Goal: Information Seeking & Learning: Find specific fact

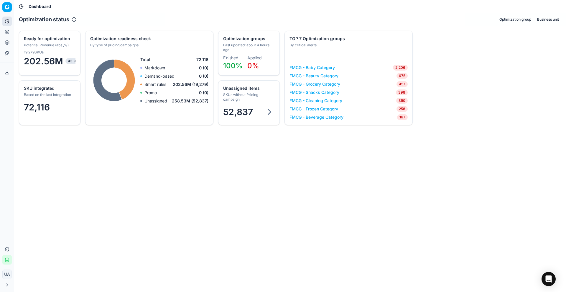
click at [261, 111] on div "52,837" at bounding box center [249, 111] width 52 height 11
click at [316, 85] on link "FMCG - Grocery Category" at bounding box center [314, 84] width 51 height 6
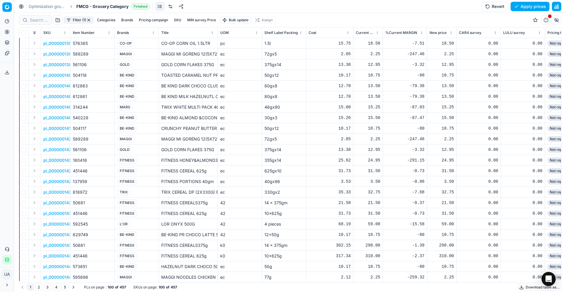
click at [535, 285] on button "Download table as..." at bounding box center [540, 286] width 44 height 7
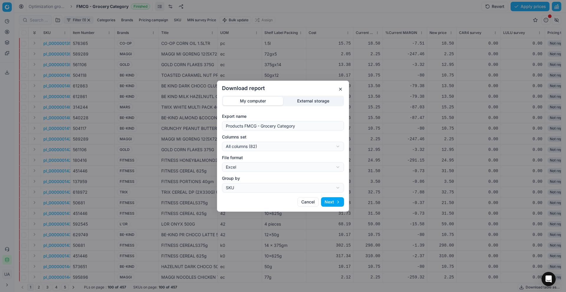
click at [332, 202] on button "Next" at bounding box center [332, 201] width 23 height 9
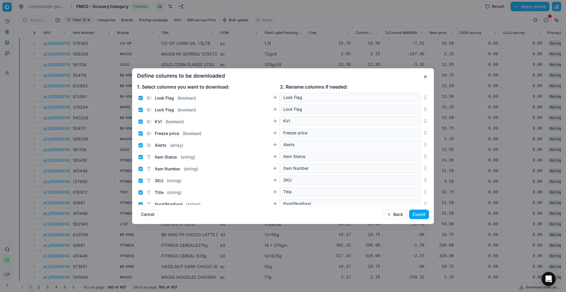
click at [411, 213] on button "Export" at bounding box center [419, 213] width 20 height 9
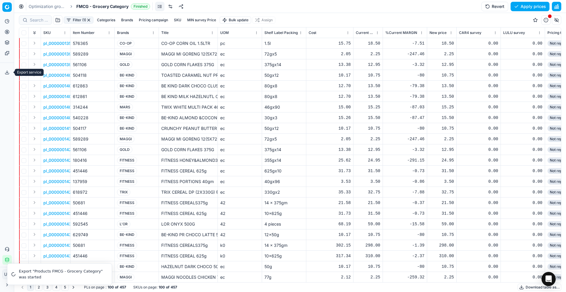
click at [11, 68] on button "Export service" at bounding box center [6, 72] width 9 height 9
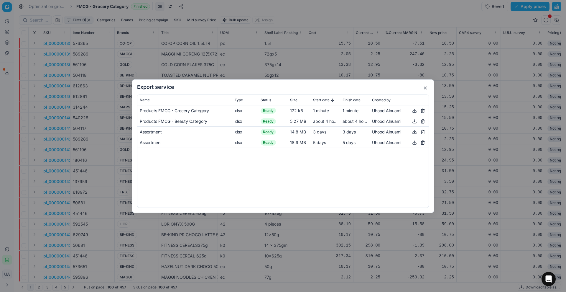
click at [414, 111] on button "button" at bounding box center [414, 110] width 7 height 7
click at [425, 85] on button "button" at bounding box center [425, 87] width 7 height 7
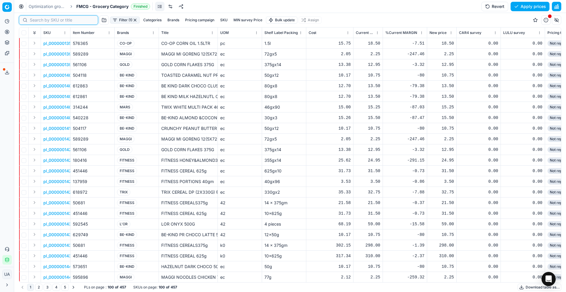
click at [39, 18] on input at bounding box center [62, 20] width 65 height 6
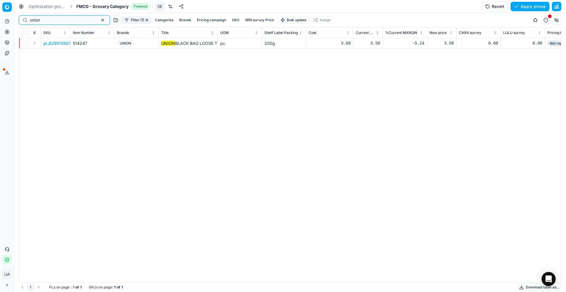
drag, startPoint x: 60, startPoint y: 20, endPoint x: 0, endPoint y: -19, distance: 71.6
click at [0, 0] on html "Pricing platform Analytics Pricing Product portfolio Templates Export service 4…" at bounding box center [283, 146] width 566 height 292
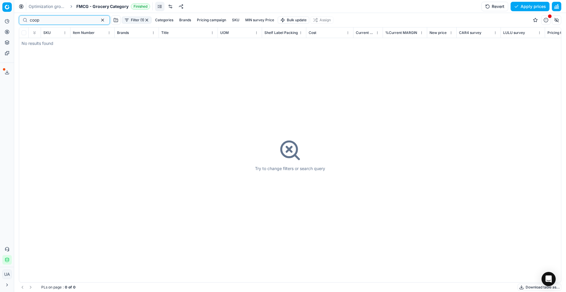
drag, startPoint x: 33, startPoint y: 17, endPoint x: 47, endPoint y: 15, distance: 14.6
click at [34, 18] on input "coop" at bounding box center [62, 20] width 65 height 6
type input "co-op"
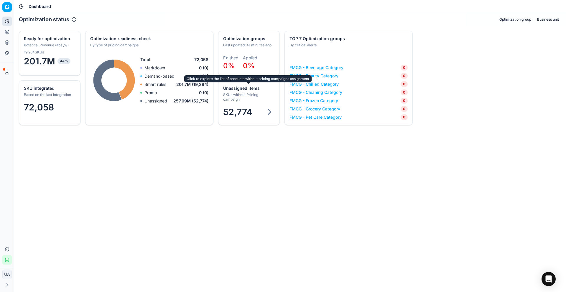
click at [249, 89] on div "Unassigned items" at bounding box center [248, 88] width 50 height 6
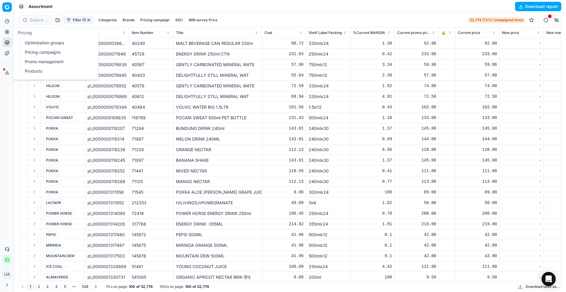
click at [38, 52] on link "Pricing campaigns" at bounding box center [56, 52] width 69 height 8
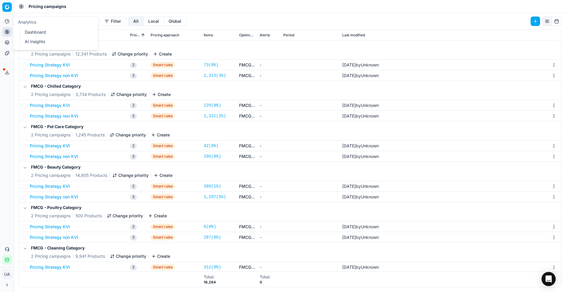
click at [31, 32] on link "Dashboard" at bounding box center [56, 32] width 69 height 8
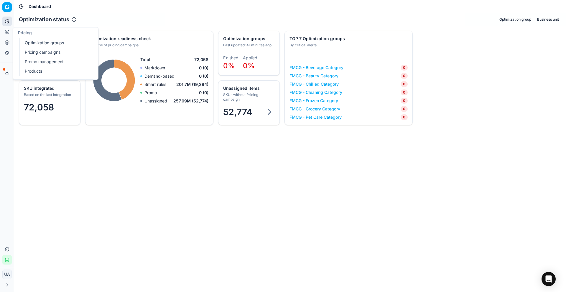
click at [50, 52] on link "Pricing campaigns" at bounding box center [56, 52] width 69 height 8
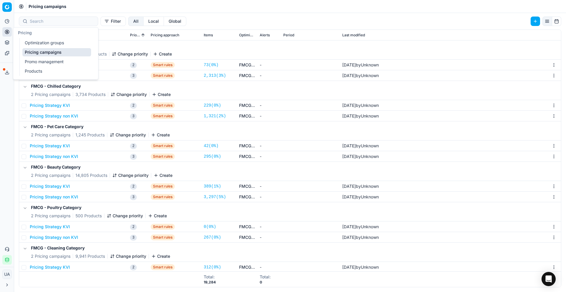
click at [41, 41] on link "Optimization groups" at bounding box center [56, 43] width 69 height 8
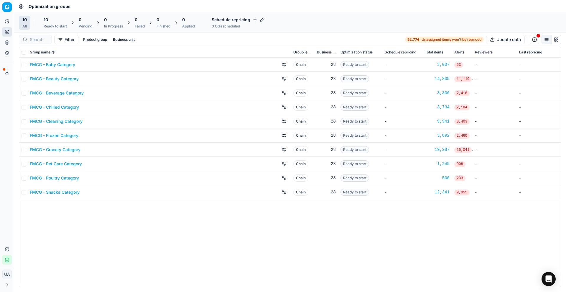
click at [46, 19] on span "10" at bounding box center [46, 20] width 4 height 6
click at [88, 21] on button "Start All" at bounding box center [80, 22] width 23 height 9
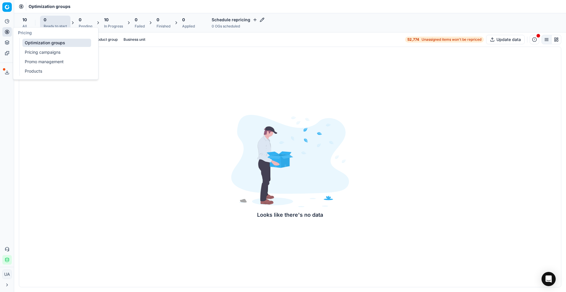
click at [39, 49] on link "Pricing campaigns" at bounding box center [56, 52] width 69 height 8
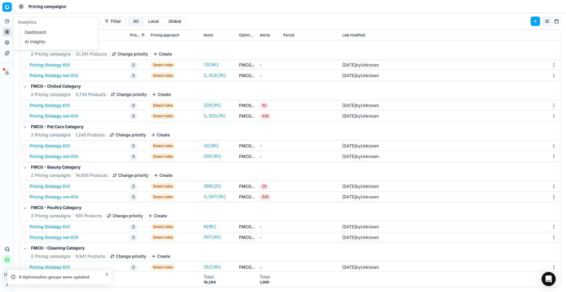
click at [27, 32] on link "Dashboard" at bounding box center [56, 32] width 69 height 8
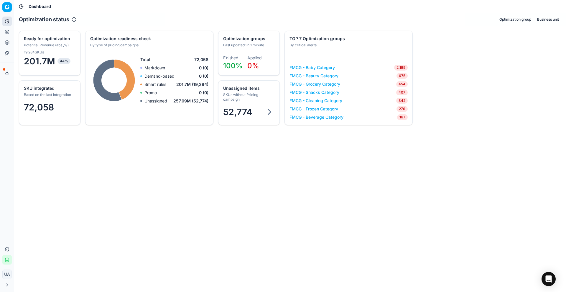
click at [248, 110] on span "52,774" at bounding box center [237, 111] width 29 height 11
click at [251, 107] on span "52,774" at bounding box center [237, 111] width 29 height 11
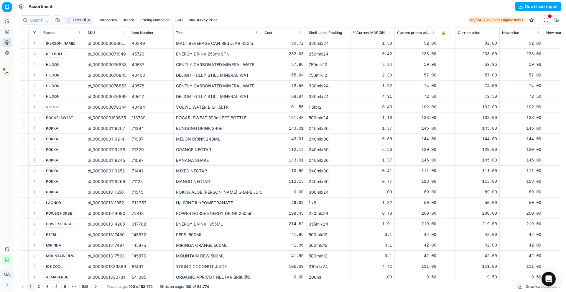
click at [529, 284] on button "Download table as..." at bounding box center [538, 286] width 45 height 7
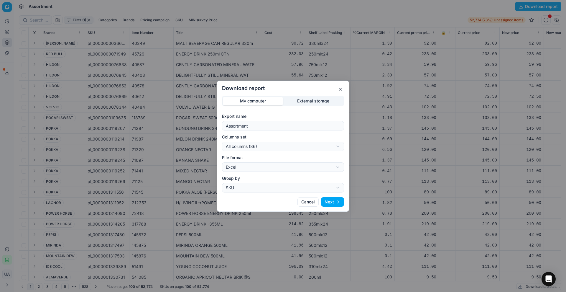
click at [331, 202] on button "Next" at bounding box center [332, 201] width 23 height 9
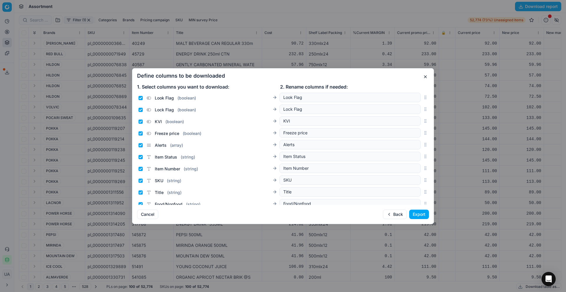
click at [417, 215] on button "Export" at bounding box center [419, 213] width 20 height 9
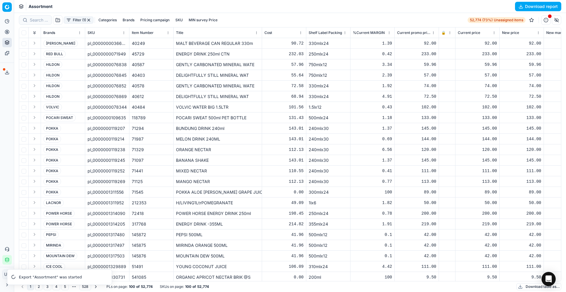
click at [8, 70] on icon at bounding box center [7, 72] width 5 height 5
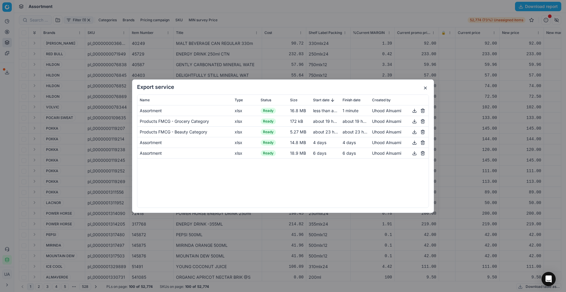
click at [417, 109] on button "button" at bounding box center [414, 110] width 7 height 7
click at [426, 85] on button "button" at bounding box center [425, 87] width 7 height 7
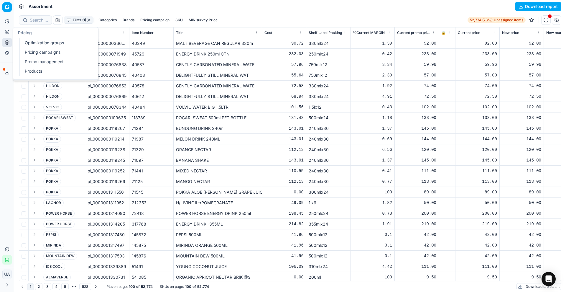
click at [2, 33] on button "Pricing" at bounding box center [6, 31] width 9 height 9
click at [23, 49] on link "Pricing campaigns" at bounding box center [56, 52] width 69 height 8
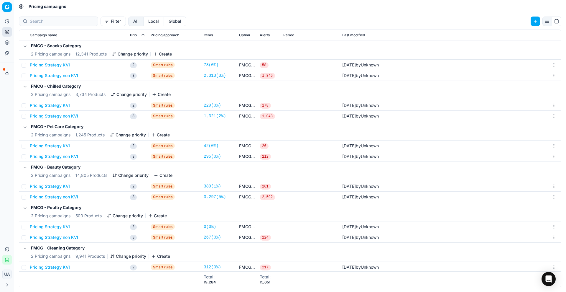
click at [61, 62] on button "Pricing Strategy KVI" at bounding box center [50, 65] width 40 height 6
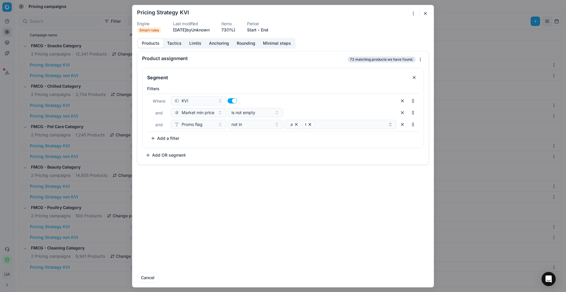
click at [172, 137] on button "Add a filter" at bounding box center [165, 137] width 36 height 9
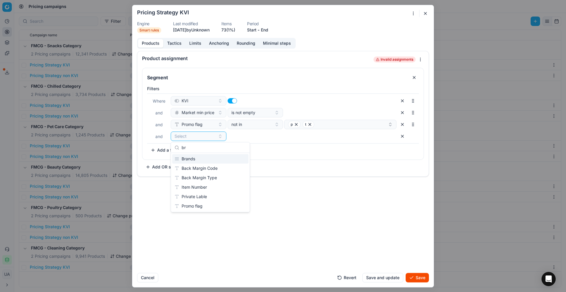
type input "br"
click at [216, 157] on div "Brands" at bounding box center [210, 158] width 76 height 9
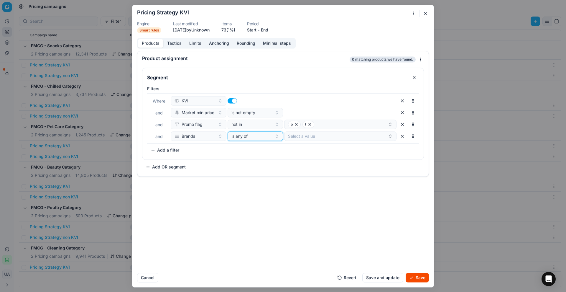
click at [251, 134] on div "is any of" at bounding box center [251, 136] width 41 height 6
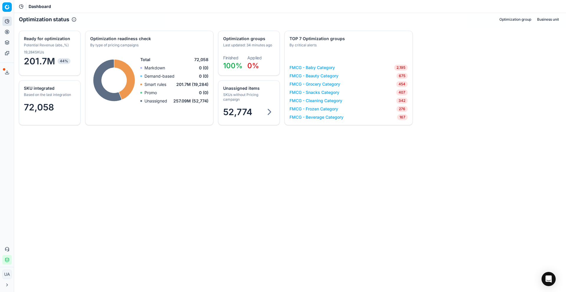
click at [247, 92] on div "SKUs without Pricing campaign" at bounding box center [248, 96] width 50 height 9
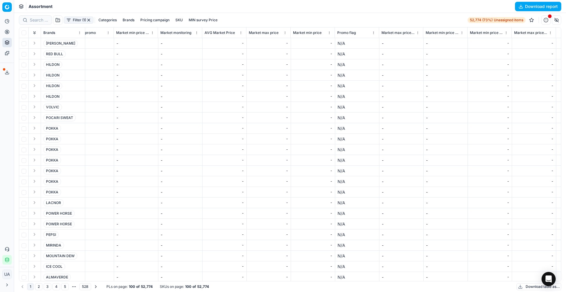
scroll to position [0, 2872]
click at [364, 23] on div "Filter (1) Categories Brands Pricing campaign SKU MIN survey Price 52,774 (73%)…" at bounding box center [290, 19] width 542 height 9
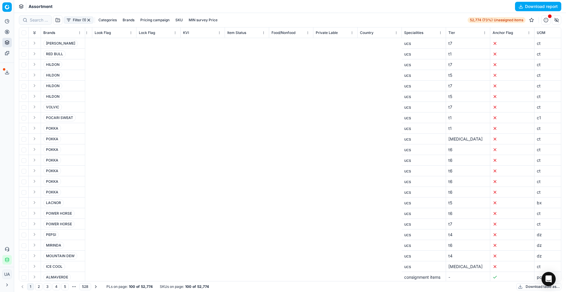
scroll to position [0, 1407]
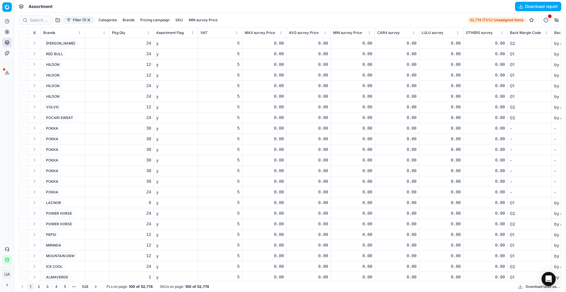
click at [385, 13] on div "Filter (1) Categories Brands Pricing campaign SKU MIN survey Price 52,774 (73%)…" at bounding box center [290, 20] width 542 height 14
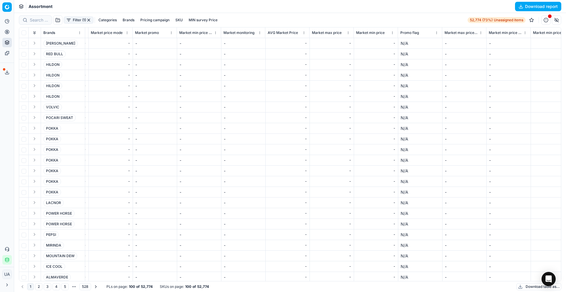
scroll to position [0, 2872]
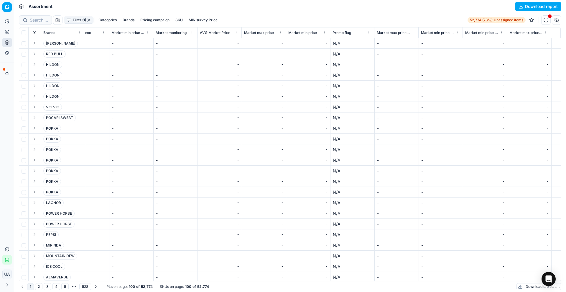
click at [82, 19] on button "Filter (1)" at bounding box center [79, 20] width 30 height 7
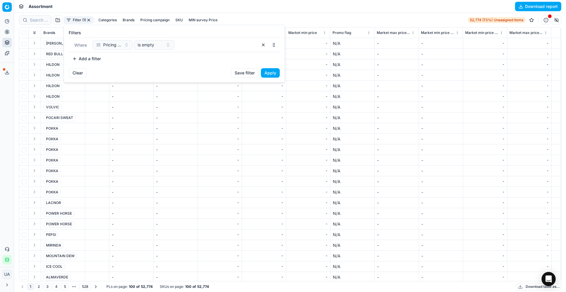
click at [93, 58] on button "Add a filter" at bounding box center [87, 58] width 36 height 9
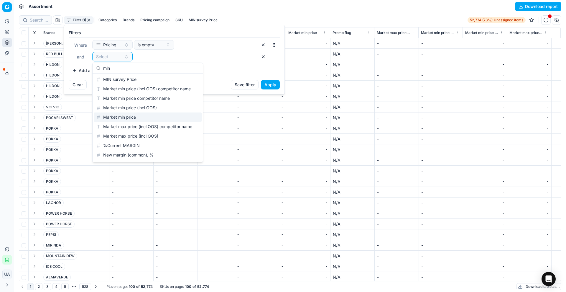
type input "min"
click at [141, 114] on div "Market min price" at bounding box center [148, 116] width 108 height 9
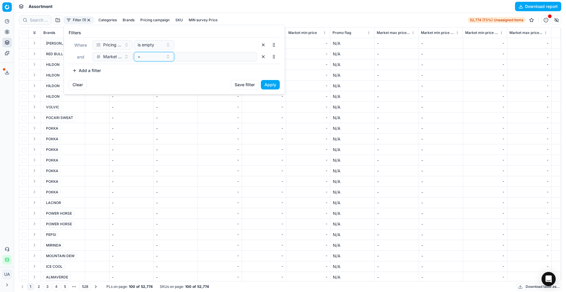
click at [152, 58] on div "=" at bounding box center [151, 57] width 26 height 6
click at [154, 152] on div "is not empty" at bounding box center [173, 154] width 76 height 9
click at [271, 82] on button "Apply" at bounding box center [270, 84] width 19 height 9
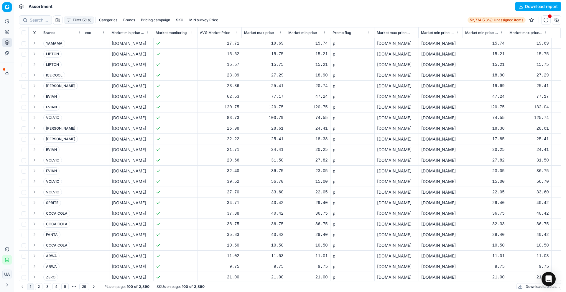
scroll to position [0, 2870]
drag, startPoint x: 430, startPoint y: 33, endPoint x: 387, endPoint y: 19, distance: 45.5
click at [387, 19] on div "Filter (2) Categories Brands Pricing campaign SKU MIN survey Price 52,774 (73%)…" at bounding box center [290, 19] width 542 height 9
click at [411, 33] on html "Pricing platform Analytics Pricing Product portfolio Templates Export service 5…" at bounding box center [283, 146] width 566 height 292
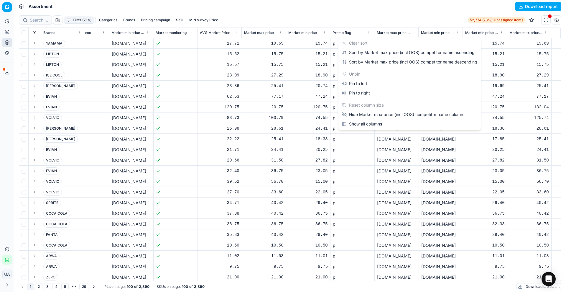
drag, startPoint x: 435, startPoint y: 14, endPoint x: 468, endPoint y: 24, distance: 33.9
click at [435, 14] on html "Pricing platform Analytics Pricing Product portfolio Templates Export service 5…" at bounding box center [283, 146] width 566 height 292
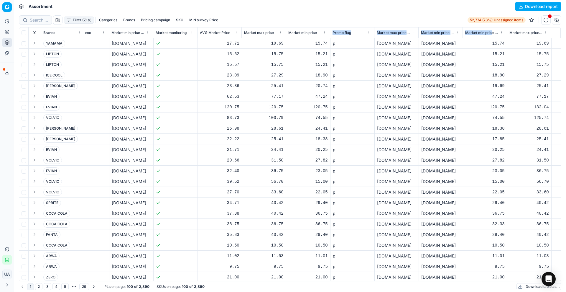
drag, startPoint x: 488, startPoint y: 31, endPoint x: 337, endPoint y: 29, distance: 150.9
click at [401, 23] on div "Filter (2) Categories Brands Pricing campaign SKU MIN survey Price 52,774 (73%)…" at bounding box center [290, 19] width 542 height 9
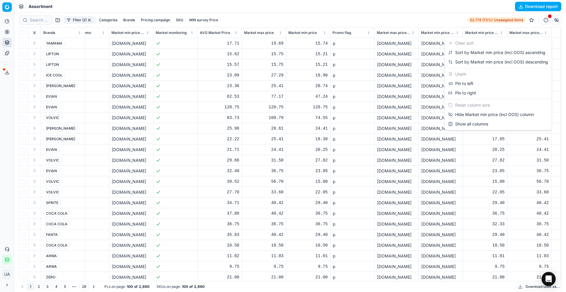
click at [474, 41] on body "Pricing platform Analytics Pricing Product portfolio Templates Export service 5…" at bounding box center [283, 146] width 566 height 292
click at [467, 35] on html "Pricing platform Analytics Pricing Product portfolio Templates Export service 5…" at bounding box center [283, 146] width 566 height 292
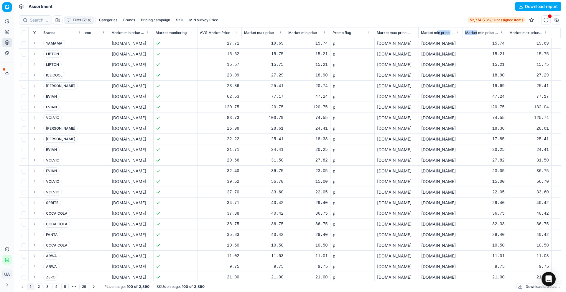
drag, startPoint x: 473, startPoint y: 33, endPoint x: 435, endPoint y: 35, distance: 38.4
click at [423, 14] on div "Filter (2) Categories Brands Pricing campaign SKU MIN survey Price 52,774 (73%)…" at bounding box center [290, 20] width 542 height 14
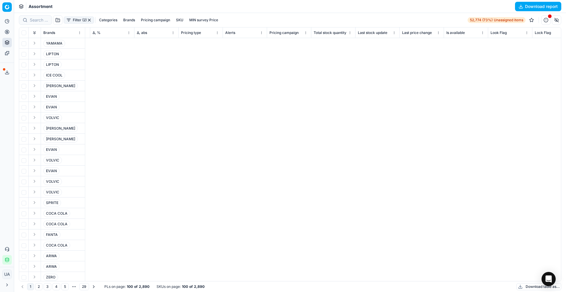
scroll to position [0, 1513]
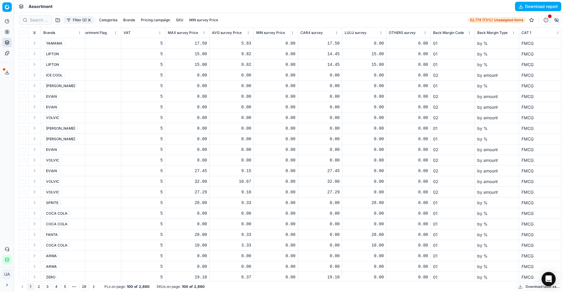
drag, startPoint x: 484, startPoint y: 280, endPoint x: 254, endPoint y: 279, distance: 229.3
click at [254, 279] on div "Brands SKU Item Number Title Cost Shelf Label Packing %Current MARGIN Current p…" at bounding box center [290, 153] width 542 height 253
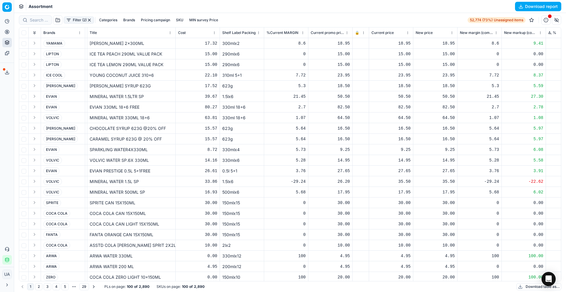
scroll to position [0, 1480]
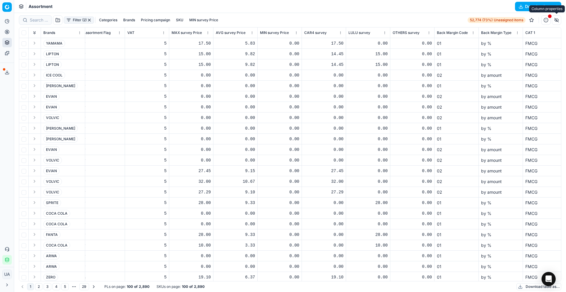
click at [555, 20] on button "button" at bounding box center [556, 19] width 9 height 9
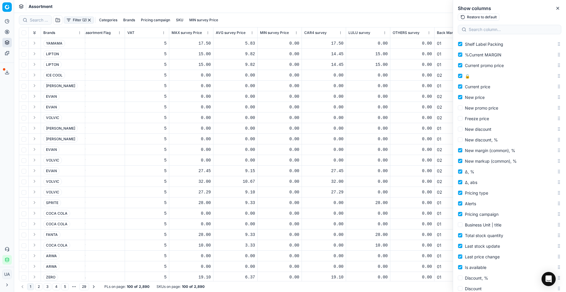
scroll to position [0, 0]
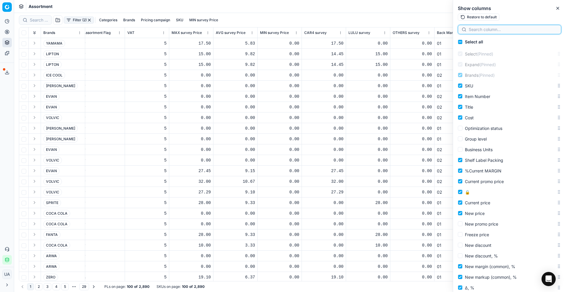
click at [485, 28] on input at bounding box center [513, 30] width 89 height 6
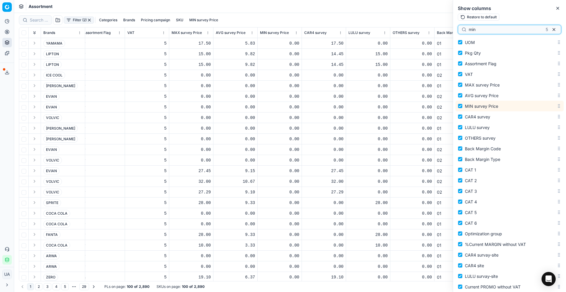
scroll to position [469, 0]
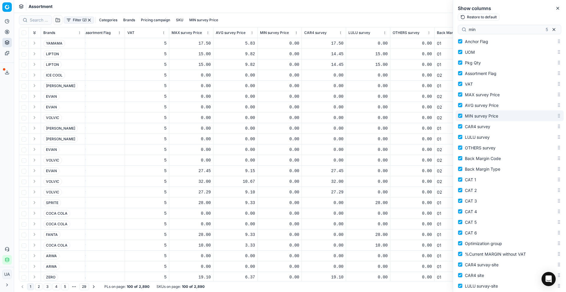
drag, startPoint x: 483, startPoint y: 117, endPoint x: 491, endPoint y: 68, distance: 49.8
click at [491, 68] on div "Select (Pinned) Expand (Pinned) Brands (Pinned) SKU Item Number Title Cost Opti…" at bounding box center [509, 51] width 108 height 943
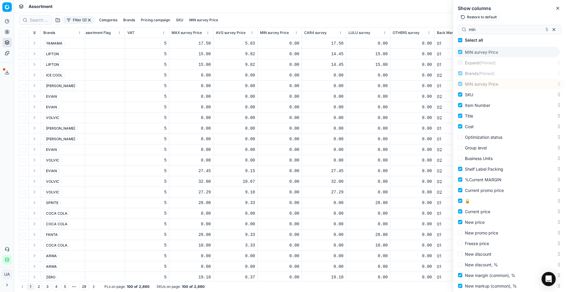
scroll to position [0, 0]
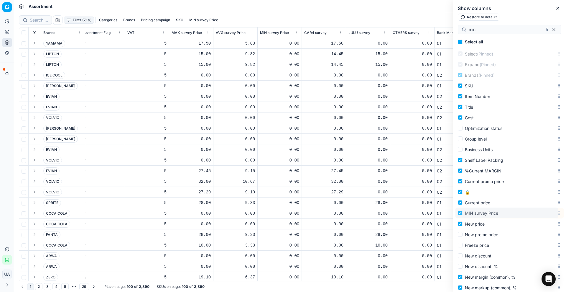
drag, startPoint x: 554, startPoint y: 116, endPoint x: 521, endPoint y: 213, distance: 102.4
click at [521, 213] on body "Pricing platform Analytics Pricing Product portfolio Templates Export service 5…" at bounding box center [283, 146] width 566 height 292
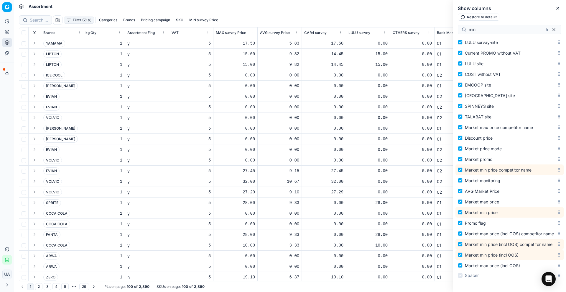
scroll to position [726, 0]
click at [494, 27] on input "min" at bounding box center [506, 30] width 75 height 6
drag, startPoint x: 494, startPoint y: 30, endPoint x: 422, endPoint y: 31, distance: 71.9
click at [422, 31] on body "Pricing platform Analytics Pricing Product portfolio Templates Export service 5…" at bounding box center [283, 146] width 566 height 292
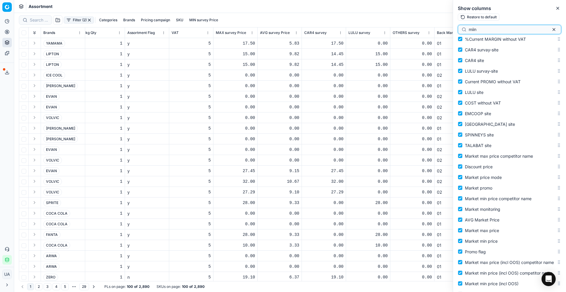
scroll to position [689, 0]
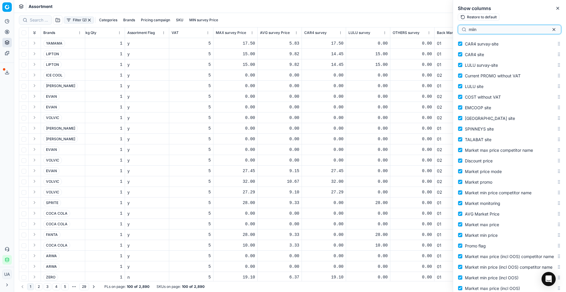
type input "miin"
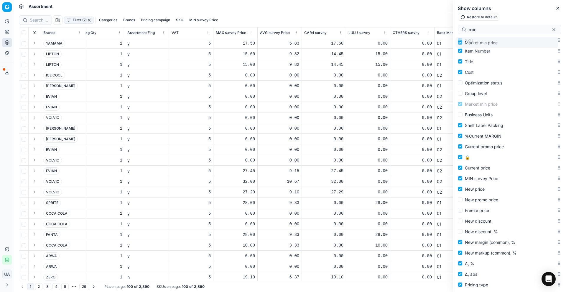
scroll to position [0, 0]
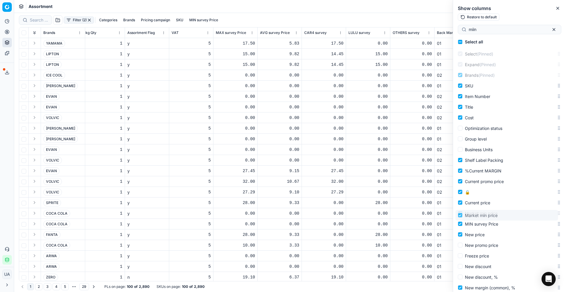
drag, startPoint x: 552, startPoint y: 234, endPoint x: 547, endPoint y: 215, distance: 20.2
click at [547, 215] on body "Pricing platform Analytics Pricing Product portfolio Templates Export service 5…" at bounding box center [283, 146] width 566 height 292
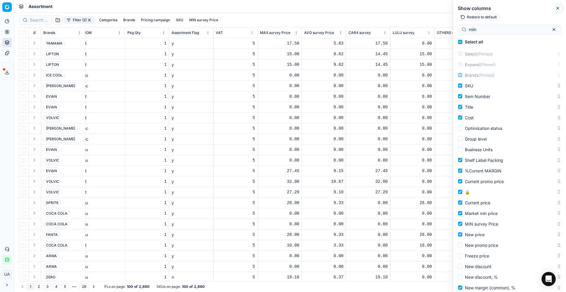
click at [559, 9] on icon "button" at bounding box center [557, 8] width 5 height 5
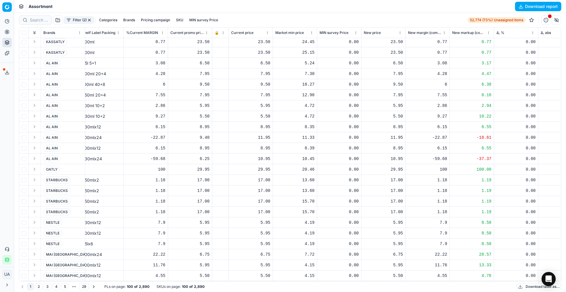
scroll to position [824, 225]
click at [227, 32] on html "Pricing platform Analytics Pricing Product portfolio Templates Export service 5…" at bounding box center [283, 146] width 566 height 292
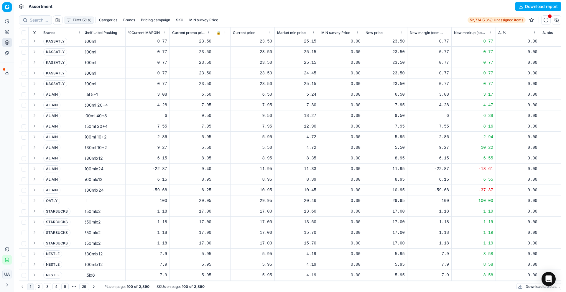
click at [39, 287] on button "2" at bounding box center [38, 286] width 7 height 7
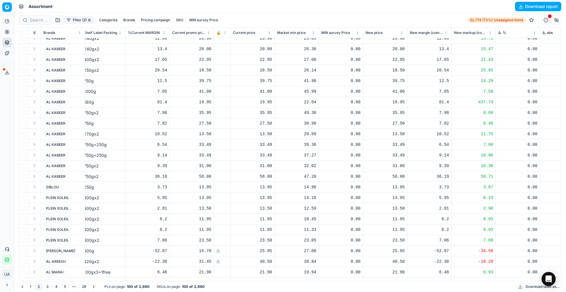
scroll to position [824, 225]
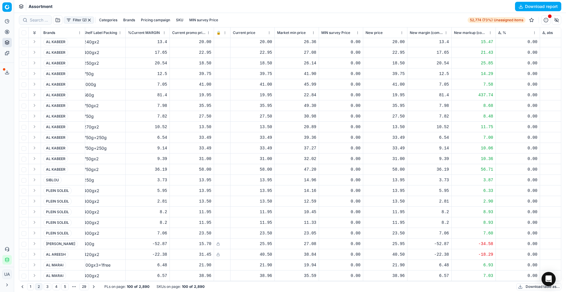
click at [45, 285] on button "3" at bounding box center [48, 286] width 8 height 7
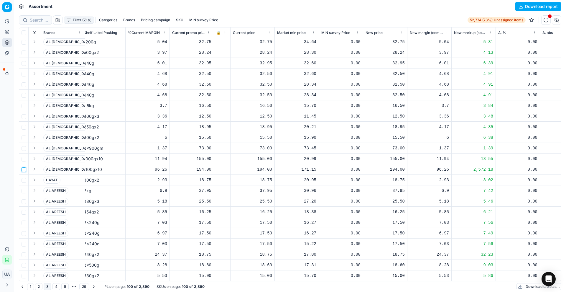
click at [23, 167] on input "checkbox" at bounding box center [24, 169] width 5 height 5
click at [22, 167] on input "checkbox" at bounding box center [24, 169] width 5 height 5
checkbox input "false"
click at [25, 157] on input "checkbox" at bounding box center [24, 159] width 5 height 5
checkbox input "true"
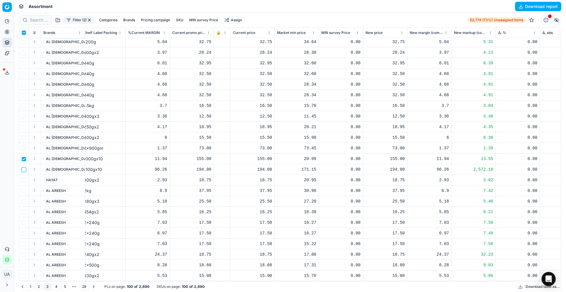
click at [24, 167] on input "checkbox" at bounding box center [24, 169] width 5 height 5
click at [26, 167] on input "checkbox" at bounding box center [24, 169] width 5 height 5
checkbox input "false"
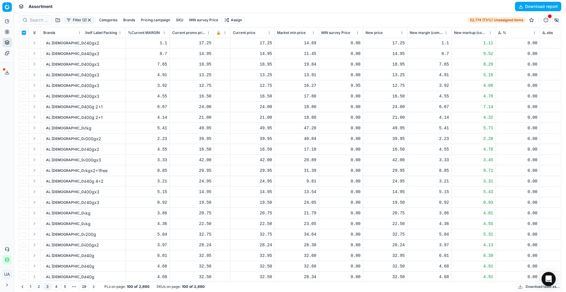
scroll to position [824, 225]
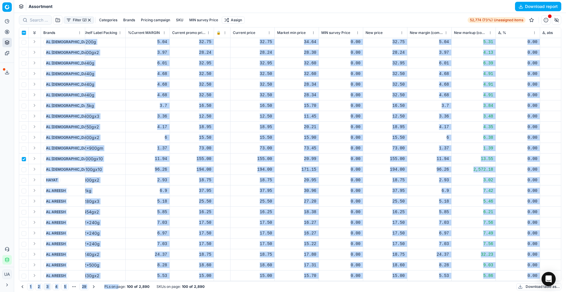
drag, startPoint x: 118, startPoint y: 281, endPoint x: 60, endPoint y: 281, distance: 58.4
click at [60, 280] on div "Filter (2) Categories Brands Pricing campaign SKU MIN survey Price Assign 52,77…" at bounding box center [290, 152] width 552 height 279
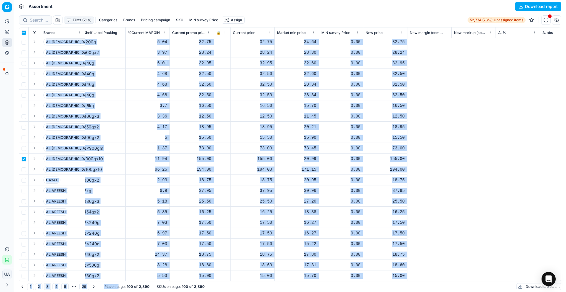
scroll to position [824, 0]
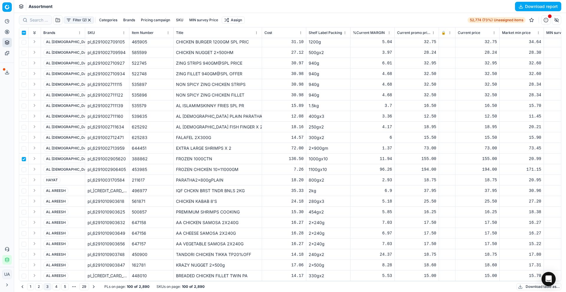
click at [241, 287] on div "1 2 3 4 5 More pages 29 PLs on page : 100 of 2,890 SKUs on page : 100 of 2,890 …" at bounding box center [290, 286] width 542 height 11
click at [556, 19] on button "button" at bounding box center [556, 19] width 9 height 9
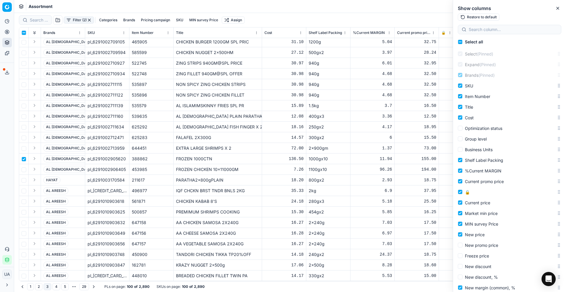
click at [485, 19] on button "Restore to default" at bounding box center [479, 17] width 42 height 7
checkbox input "true"
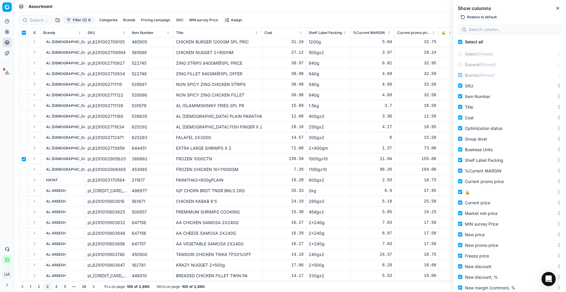
checkbox input "true"
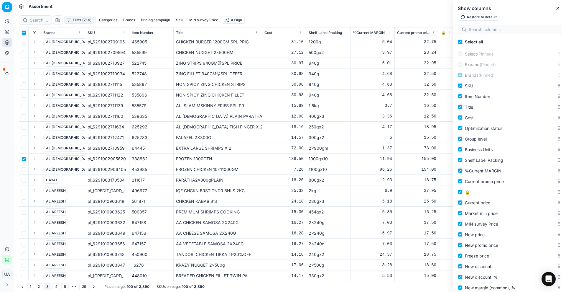
checkbox input "true"
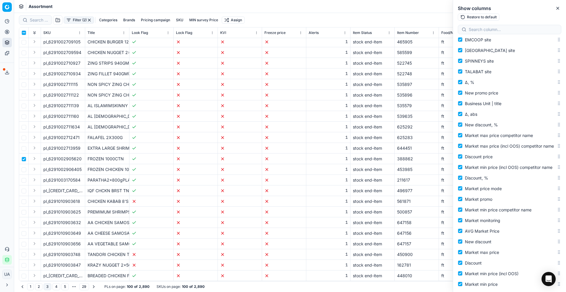
scroll to position [726, 0]
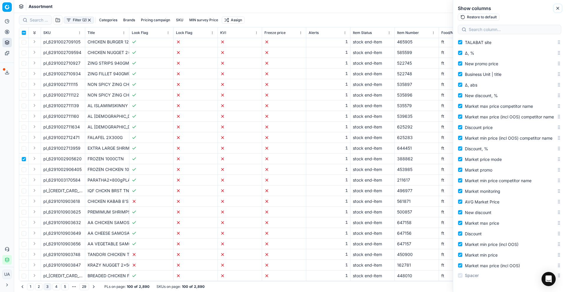
click at [557, 8] on icon "button" at bounding box center [558, 8] width 2 height 2
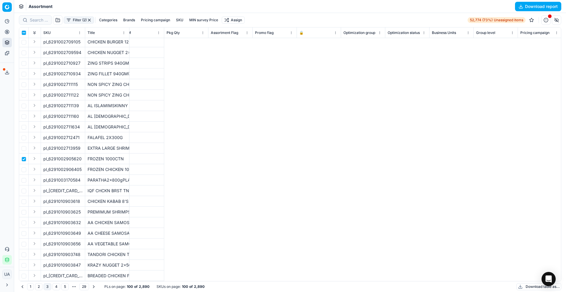
scroll to position [824, 469]
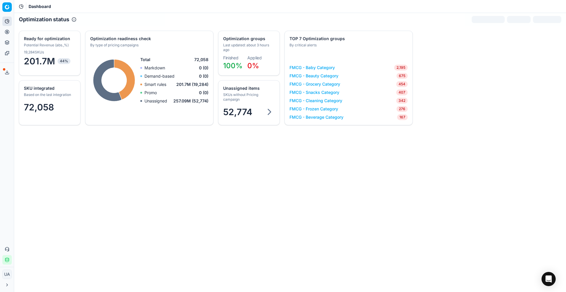
click at [249, 93] on div "SKUs without Pricing campaign" at bounding box center [248, 96] width 50 height 9
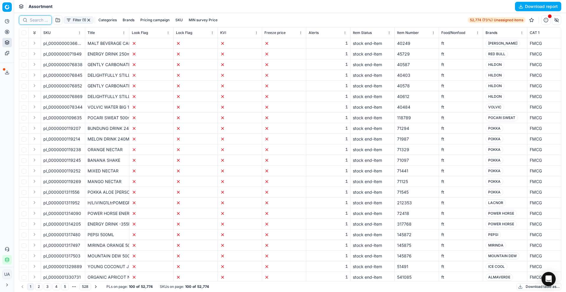
click at [43, 18] on input at bounding box center [39, 20] width 18 height 6
click at [43, 20] on input at bounding box center [62, 20] width 65 height 6
paste input "8901088150521"
type input "8901088150521"
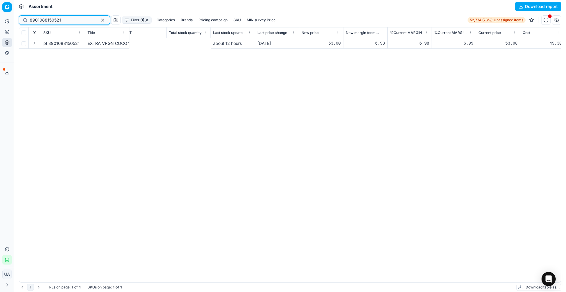
scroll to position [0, 1896]
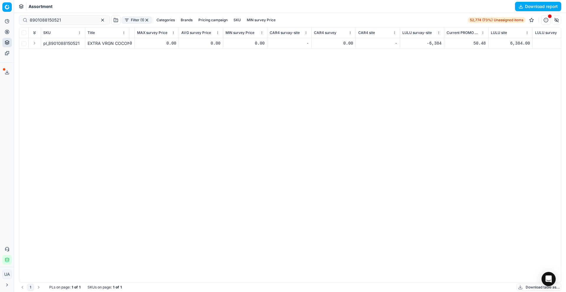
drag, startPoint x: 314, startPoint y: 282, endPoint x: 345, endPoint y: 283, distance: 31.6
click at [345, 283] on div "1 PLs on page : 1 of 1 SKUs on page : 1 of 1 Download table as..." at bounding box center [290, 286] width 542 height 9
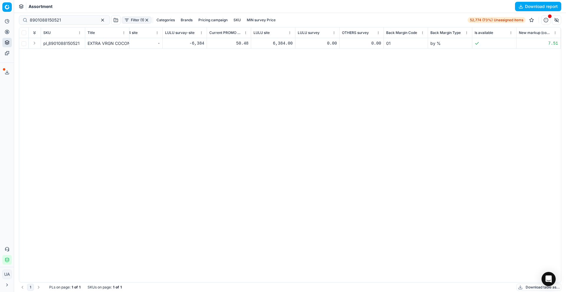
click at [285, 41] on div "6,384.00" at bounding box center [273, 43] width 39 height 6
click at [64, 21] on input "8901088150521" at bounding box center [62, 20] width 65 height 6
click at [286, 43] on div "6,384.00" at bounding box center [273, 43] width 39 height 6
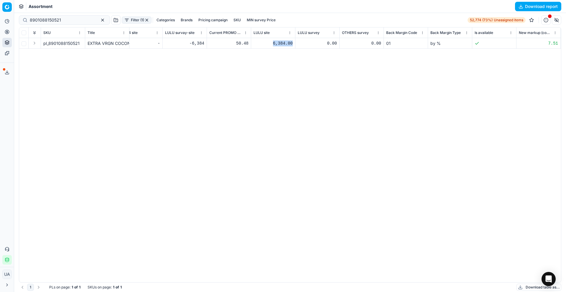
click at [286, 43] on div "6,384.00" at bounding box center [273, 43] width 39 height 6
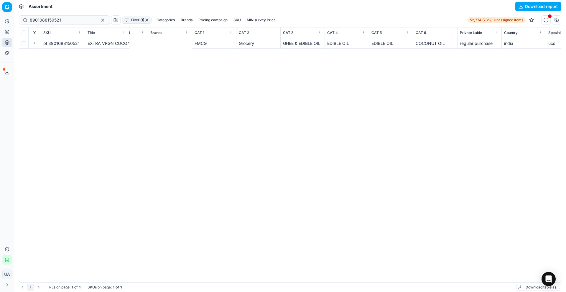
scroll to position [0, 85]
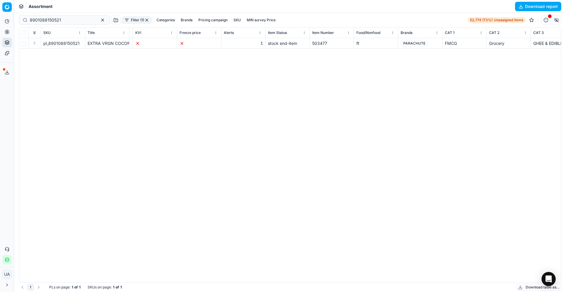
click at [6, 20] on icon at bounding box center [7, 21] width 5 height 5
click at [29, 34] on link "Dashboard" at bounding box center [56, 32] width 69 height 8
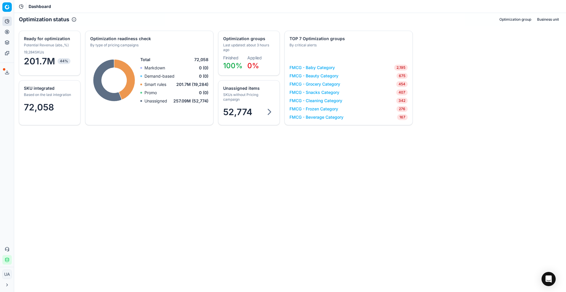
click at [249, 112] on span "52,774" at bounding box center [237, 111] width 29 height 11
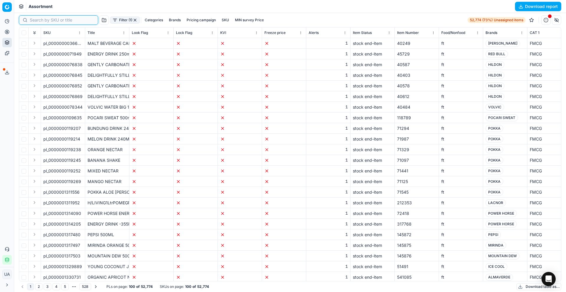
click at [40, 21] on input at bounding box center [62, 20] width 65 height 6
paste input "8901088150521"
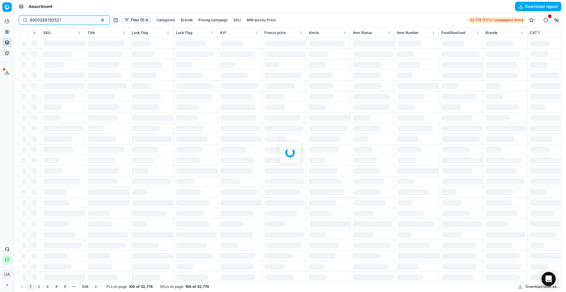
type input "8901088150521"
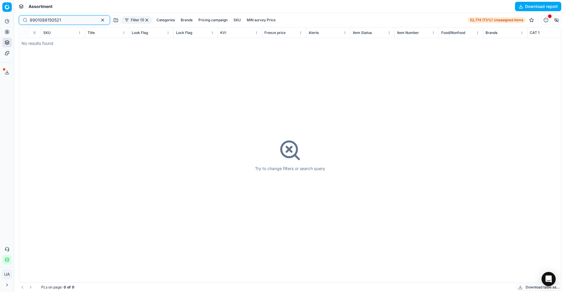
click at [99, 19] on button "button" at bounding box center [102, 20] width 7 height 7
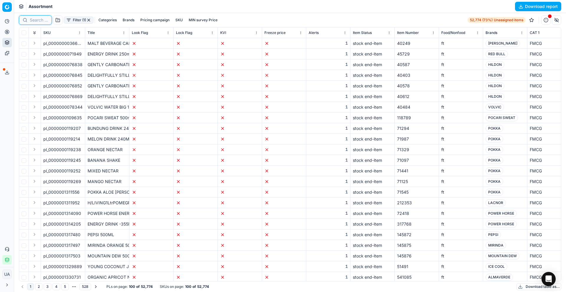
click at [45, 21] on input at bounding box center [39, 20] width 18 height 6
paste input "8690527021231"
type input "8690527021231"
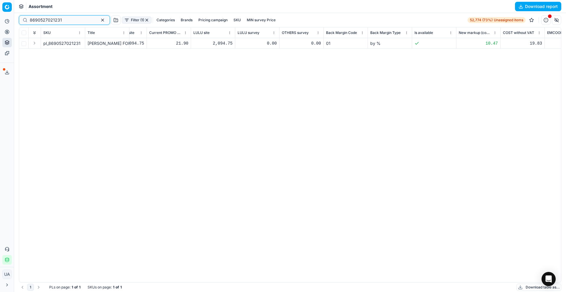
scroll to position [0, 2133]
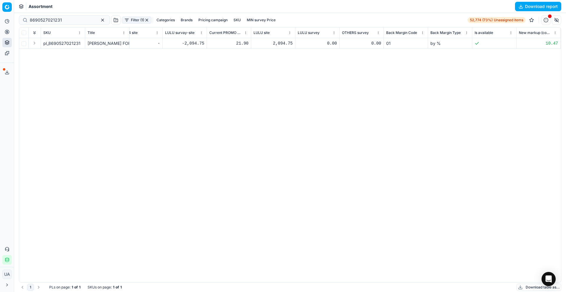
click at [286, 42] on div "2,094.75" at bounding box center [273, 43] width 39 height 6
